Goal: Information Seeking & Learning: Understand process/instructions

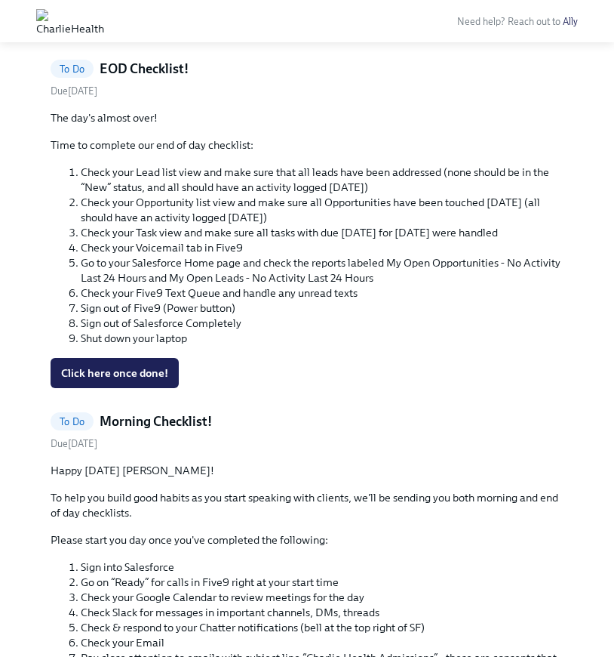
scroll to position [707, 0]
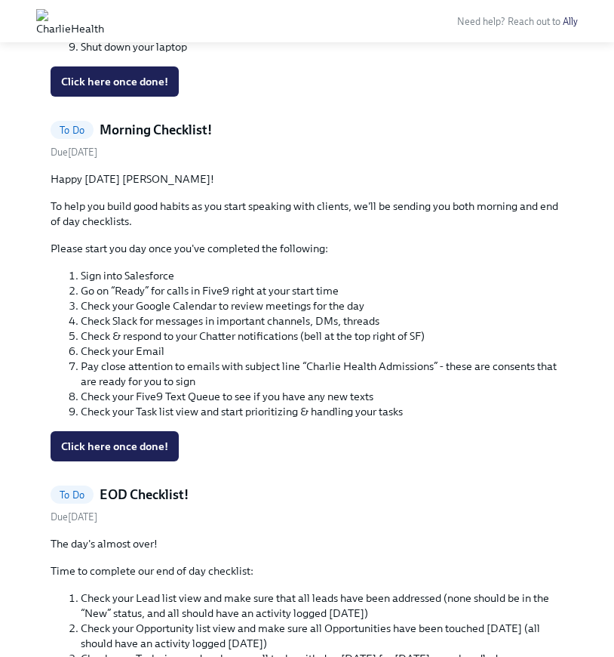
drag, startPoint x: 152, startPoint y: 85, endPoint x: 166, endPoint y: 97, distance: 19.2
click at [152, 84] on span "Click here once done!" at bounding box center [114, 81] width 107 height 15
click at [151, 448] on span "Click here once done!" at bounding box center [114, 446] width 107 height 15
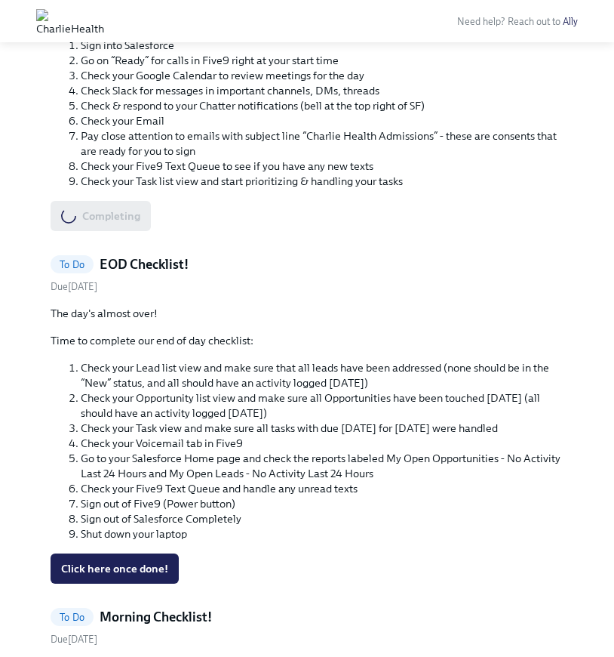
scroll to position [990, 0]
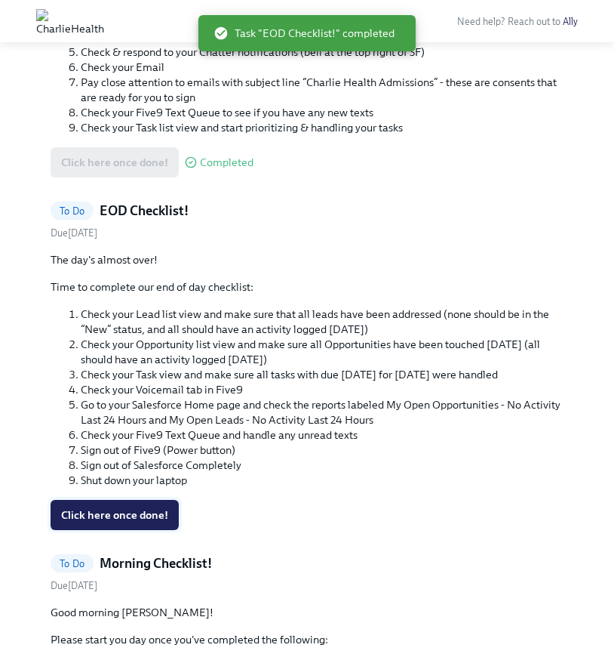
click at [152, 517] on span "Click here once done!" at bounding box center [114, 514] width 107 height 15
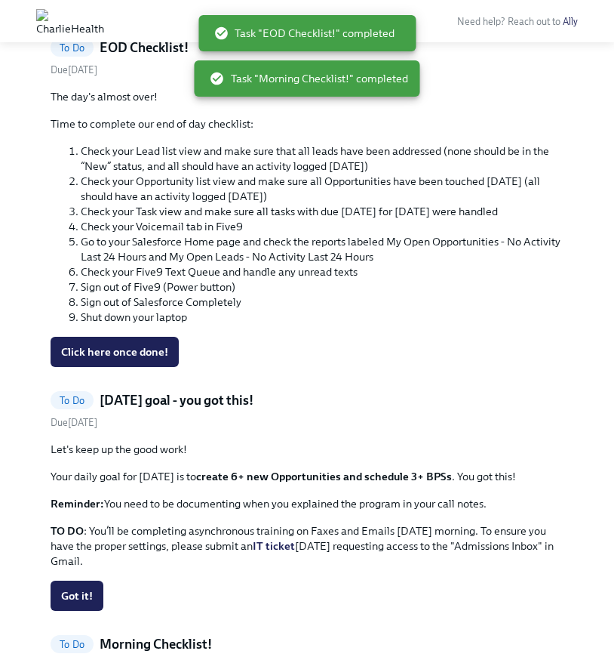
scroll to position [747, 0]
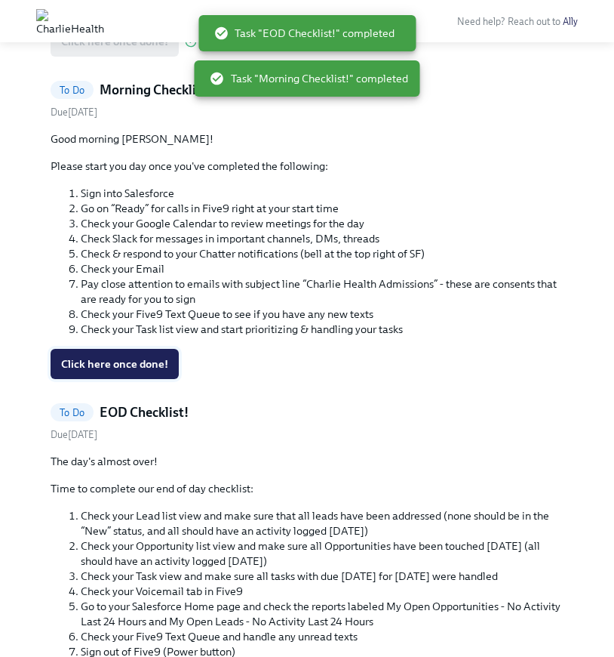
click at [127, 358] on span "Click here once done!" at bounding box center [114, 363] width 107 height 15
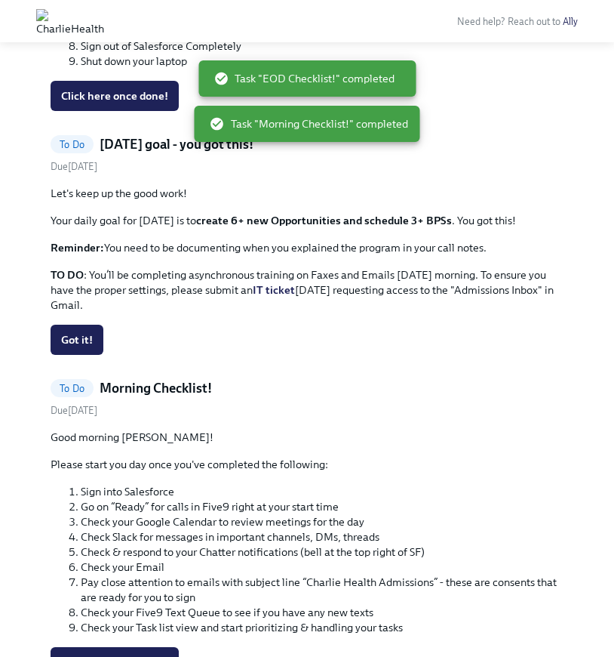
scroll to position [370, 0]
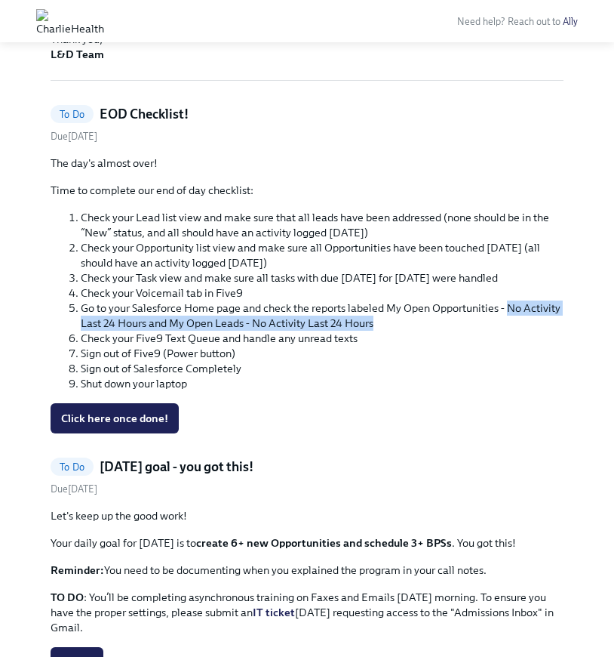
drag, startPoint x: 405, startPoint y: 326, endPoint x: 508, endPoint y: 311, distance: 104.5
click at [508, 311] on li "Go to your Salesforce Home page and check the reports labeled My Open Opportuni…" at bounding box center [322, 315] width 483 height 30
drag, startPoint x: 387, startPoint y: 310, endPoint x: 521, endPoint y: 319, distance: 133.9
click at [521, 319] on li "Go to your Salesforce Home page and check the reports labeled My Open Opportuni…" at bounding box center [322, 315] width 483 height 30
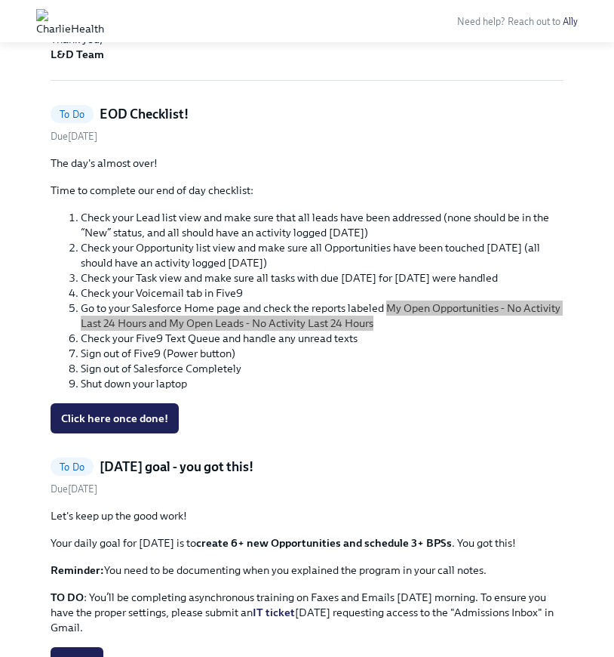
copy li "My Open Opportunities - No Activity Last 24 Hours and My Open Leads - No Activi…"
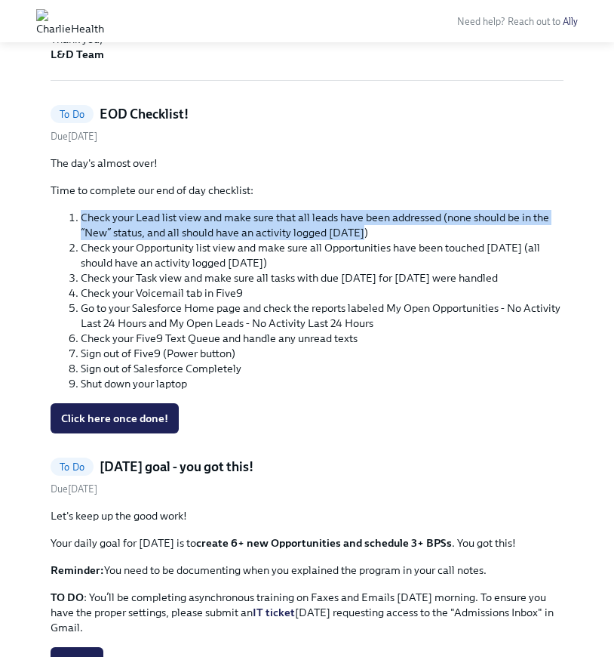
drag, startPoint x: 353, startPoint y: 234, endPoint x: 82, endPoint y: 217, distance: 272.3
click at [82, 217] on li "Check your Lead list view and make sure that all leads have been addressed (non…" at bounding box center [322, 225] width 483 height 30
copy li "Check your Lead list view and make sure that all leads have been addressed (non…"
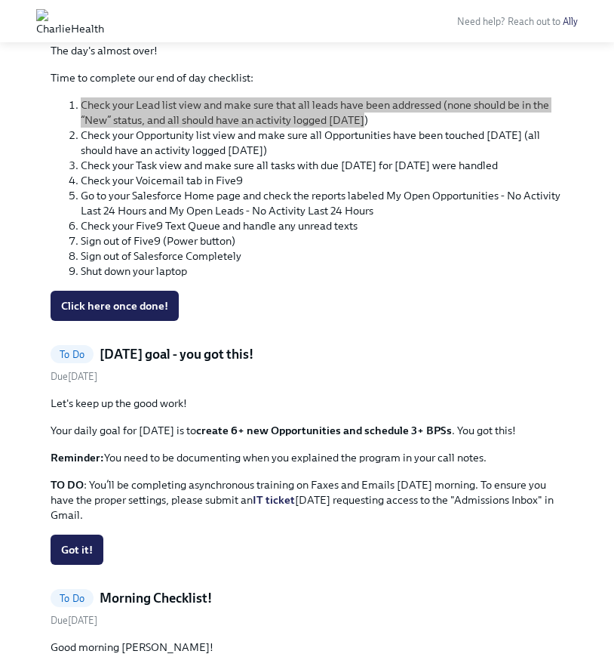
scroll to position [497, 0]
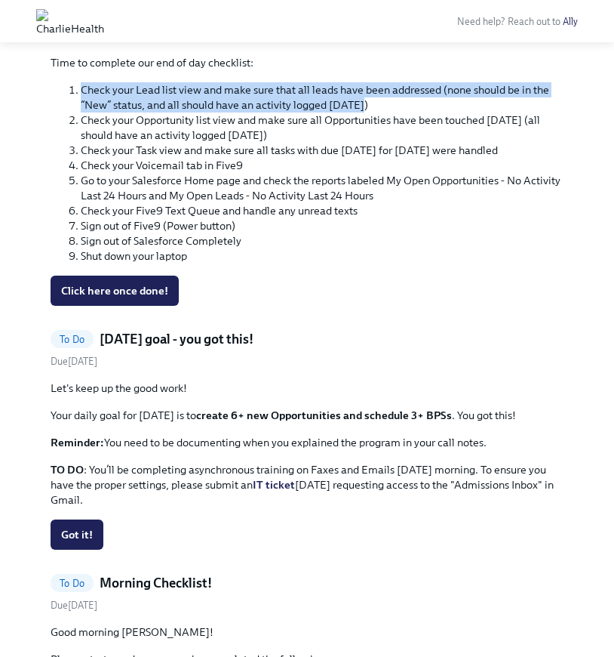
click at [83, 537] on span "Got it!" at bounding box center [77, 534] width 32 height 15
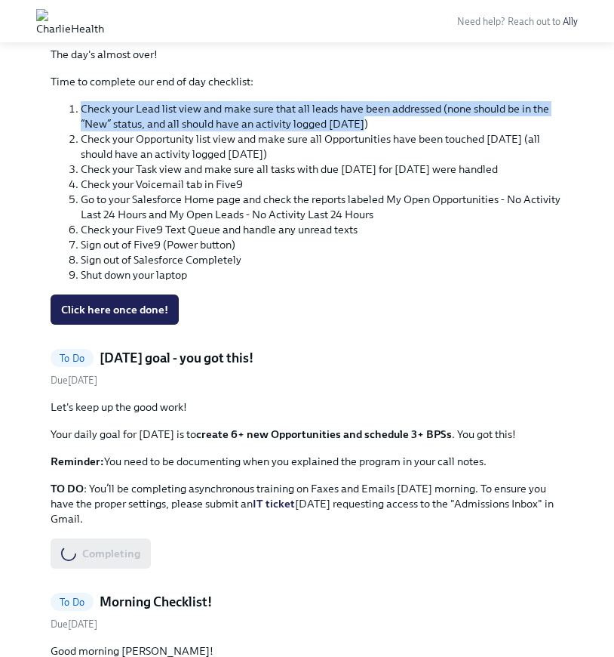
scroll to position [474, 0]
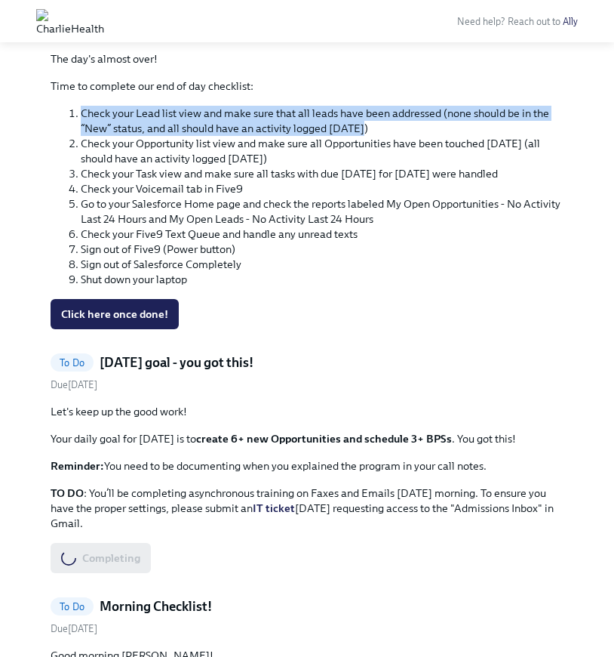
click at [143, 309] on span "Click here once done!" at bounding box center [114, 313] width 107 height 15
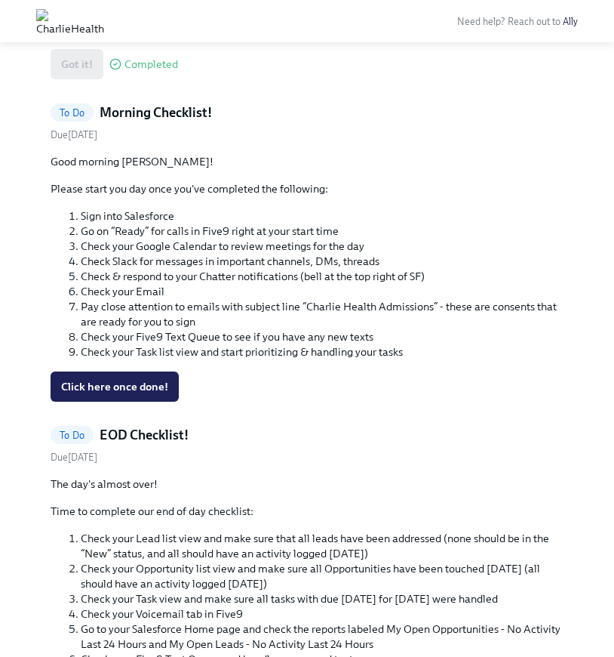
scroll to position [724, 0]
click at [149, 393] on span "Click here once done!" at bounding box center [114, 386] width 107 height 15
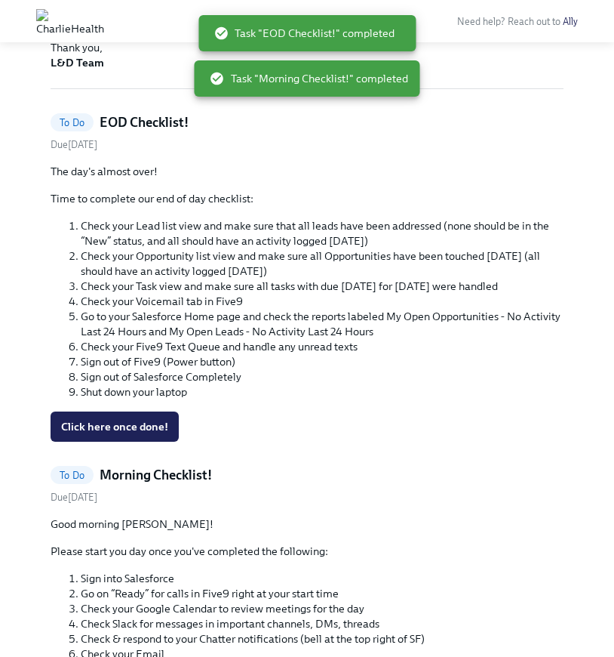
scroll to position [361, 0]
drag, startPoint x: 137, startPoint y: 428, endPoint x: 154, endPoint y: 427, distance: 16.6
click at [138, 429] on span "Click here once done!" at bounding box center [114, 427] width 107 height 15
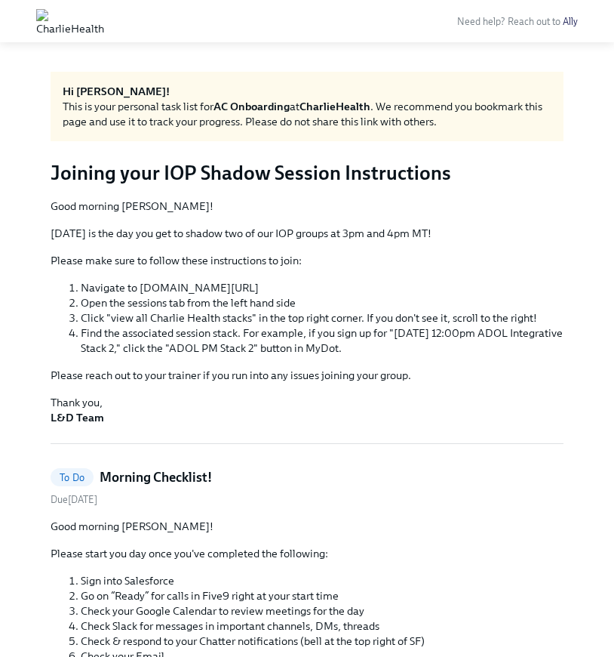
scroll to position [0, 0]
